Goal: Task Accomplishment & Management: Manage account settings

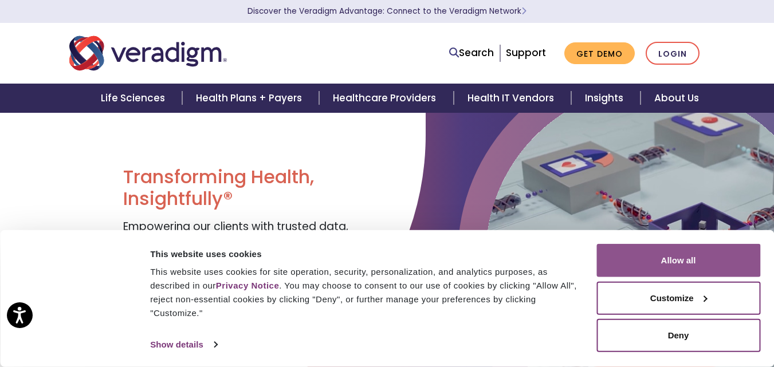
click at [666, 256] on button "Allow all" at bounding box center [678, 260] width 164 height 33
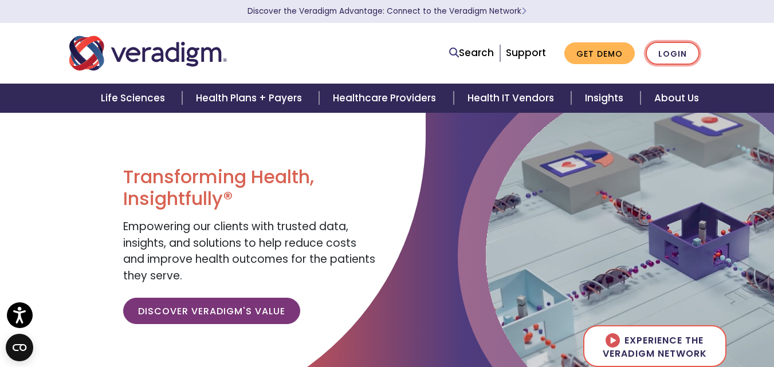
click at [663, 52] on link "Login" at bounding box center [672, 53] width 54 height 23
